Goal: Information Seeking & Learning: Learn about a topic

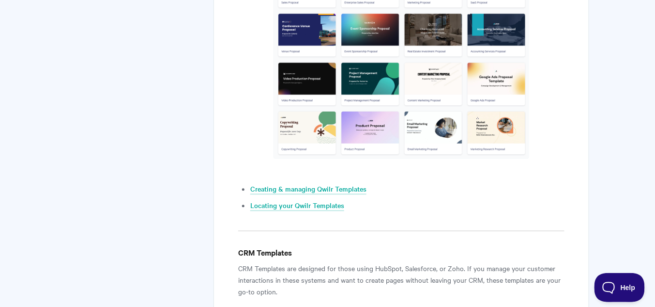
scroll to position [659, 0]
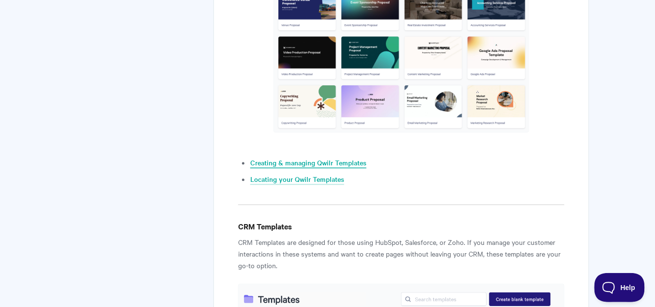
click at [320, 159] on link "Creating & managing Qwilr Templates" at bounding box center [308, 162] width 116 height 11
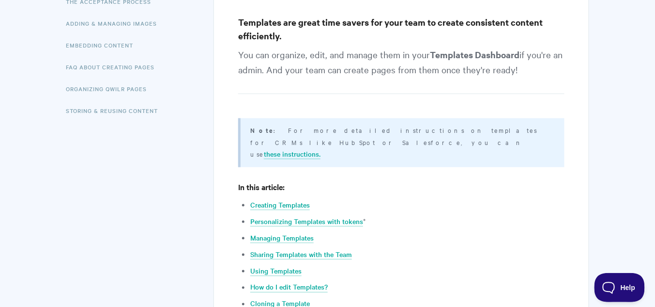
scroll to position [271, 0]
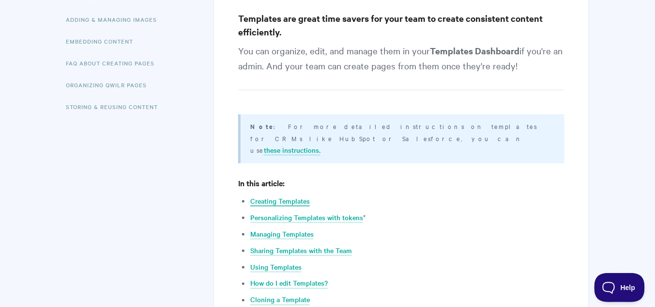
click at [289, 196] on link "Creating Templates" at bounding box center [280, 201] width 60 height 11
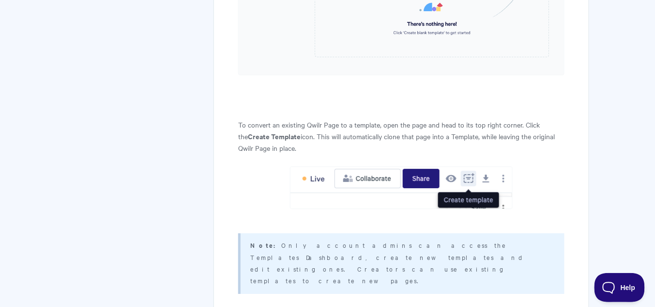
scroll to position [863, 0]
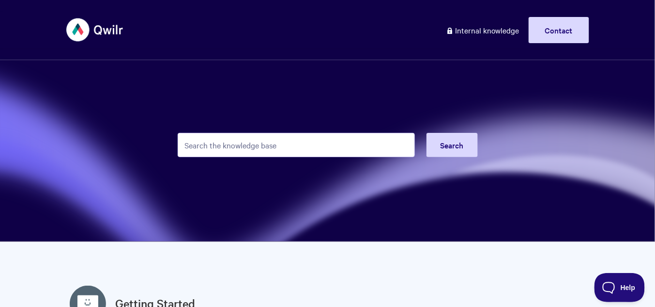
click at [280, 146] on input "Search the knowledge base" at bounding box center [296, 145] width 237 height 24
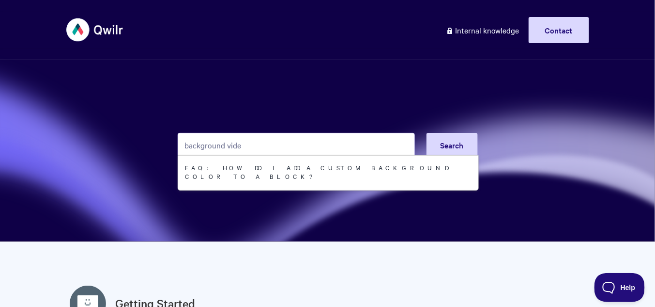
type input "background video"
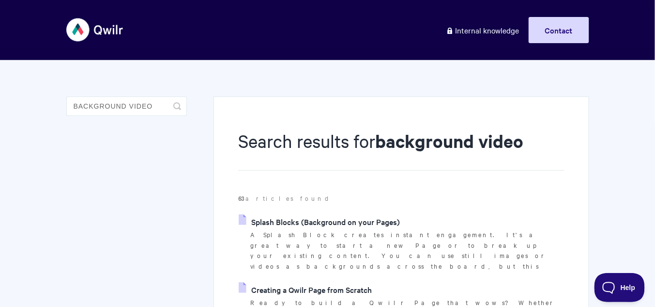
click at [309, 218] on link "Splash Blocks (Background on your Pages)" at bounding box center [319, 221] width 161 height 15
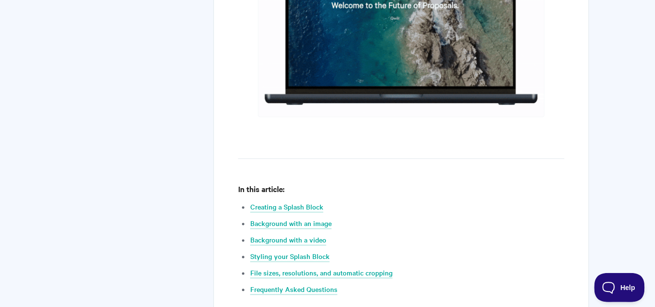
scroll to position [426, 0]
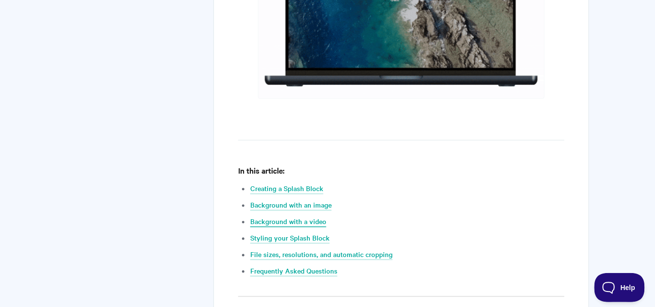
click at [306, 221] on link "Background with a video" at bounding box center [288, 221] width 76 height 11
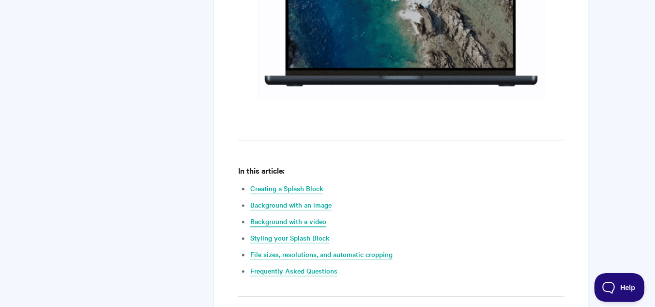
scroll to position [2117, 0]
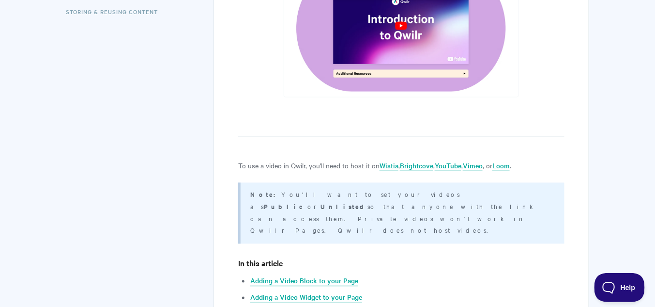
scroll to position [387, 0]
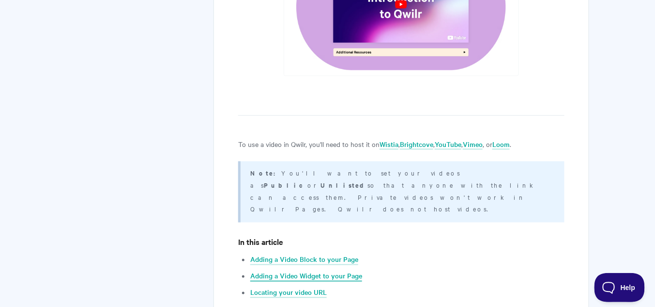
click at [320, 271] on link "Adding a Video Widget to your Page" at bounding box center [306, 276] width 112 height 11
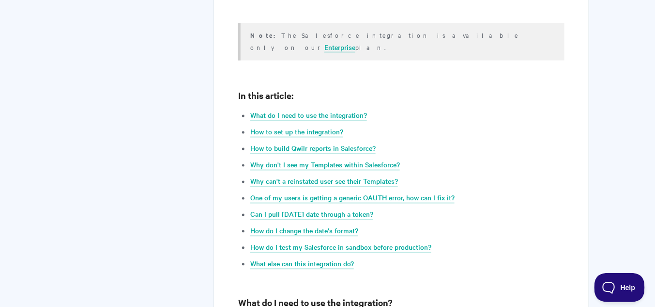
scroll to position [465, 0]
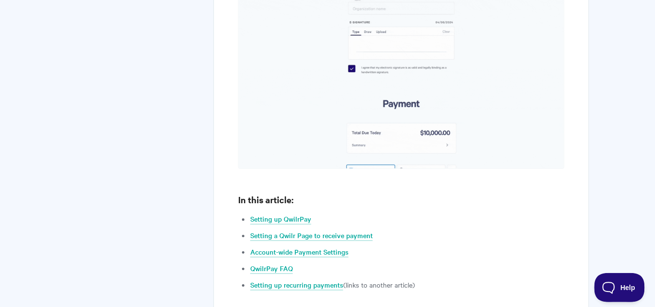
scroll to position [736, 0]
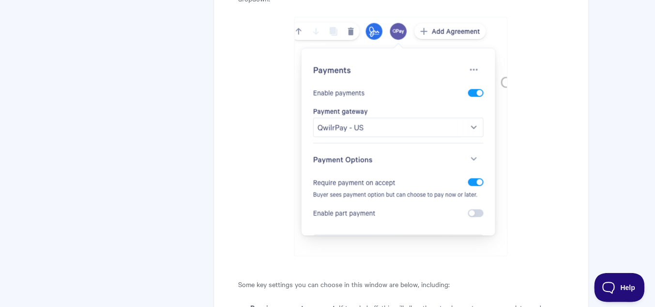
scroll to position [2493, 0]
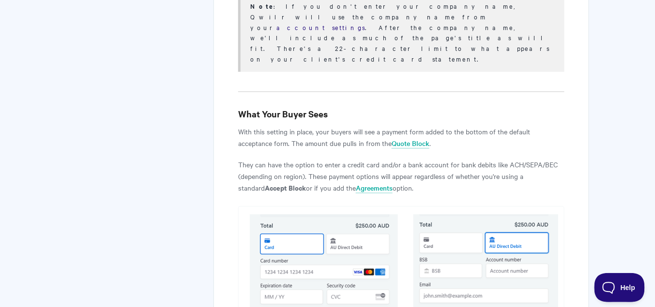
scroll to position [3270, 0]
